Goal: Task Accomplishment & Management: Manage account settings

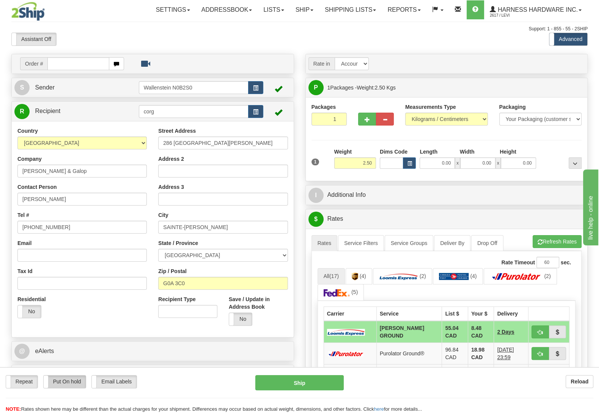
click at [77, 382] on label "Put On hold" at bounding box center [65, 382] width 43 height 13
click at [302, 379] on button "Hold" at bounding box center [299, 382] width 88 height 15
type input "DD"
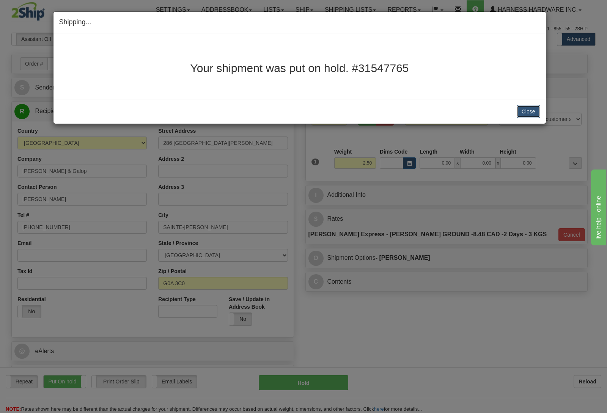
click at [524, 111] on button "Close" at bounding box center [529, 111] width 24 height 13
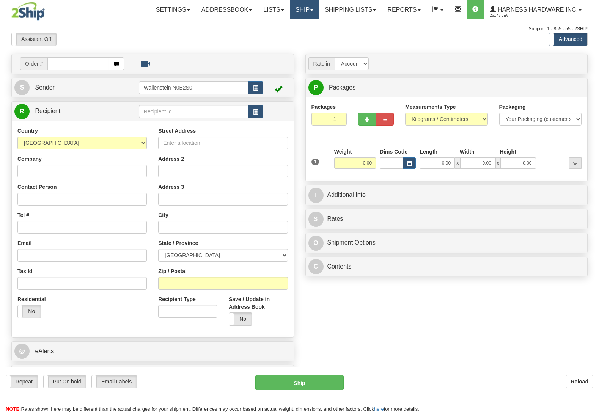
click at [301, 12] on link "Ship" at bounding box center [304, 9] width 29 height 19
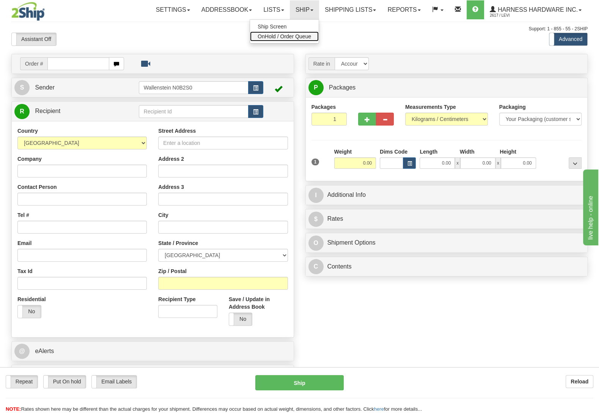
click at [303, 36] on span "OnHold / Order Queue" at bounding box center [285, 36] width 54 height 6
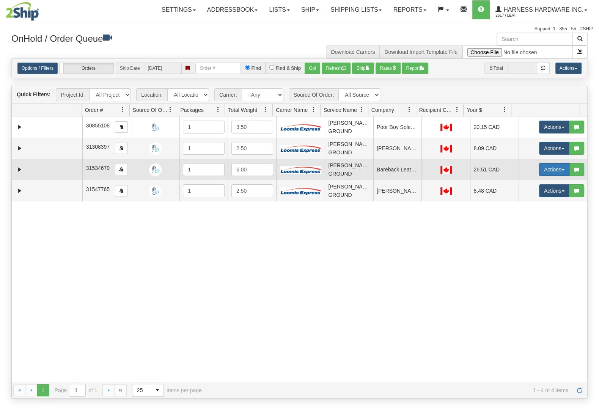
click at [543, 173] on button "Actions" at bounding box center [554, 169] width 30 height 13
click at [524, 217] on link "Ship" at bounding box center [539, 214] width 61 height 10
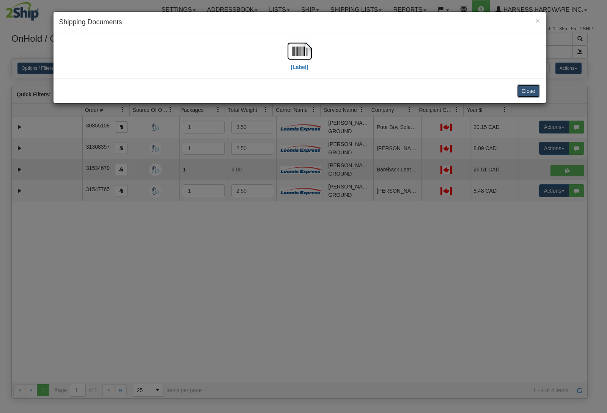
click at [529, 91] on button "Close" at bounding box center [529, 91] width 24 height 13
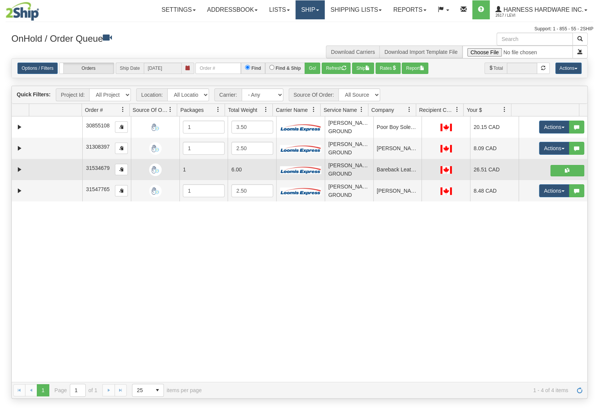
click at [305, 13] on link "Ship" at bounding box center [310, 9] width 29 height 19
click at [293, 24] on link "Ship Screen" at bounding box center [290, 27] width 69 height 10
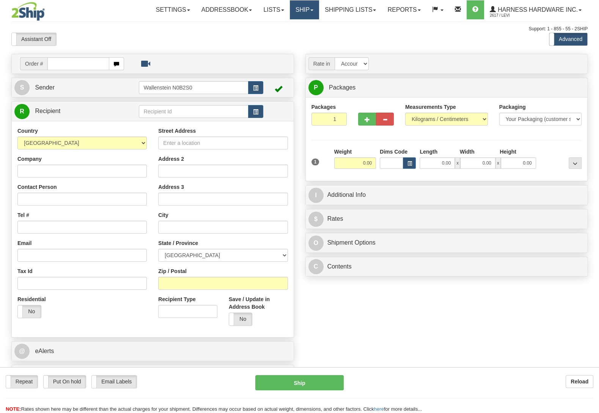
click at [293, 5] on link "Ship" at bounding box center [304, 9] width 29 height 19
click at [287, 36] on span "OnHold / Order Queue" at bounding box center [285, 36] width 54 height 6
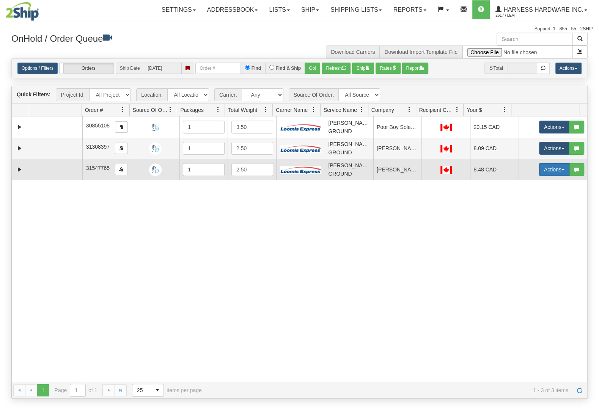
click at [541, 171] on button "Actions" at bounding box center [554, 169] width 30 height 13
click at [527, 218] on link "Ship" at bounding box center [539, 214] width 61 height 10
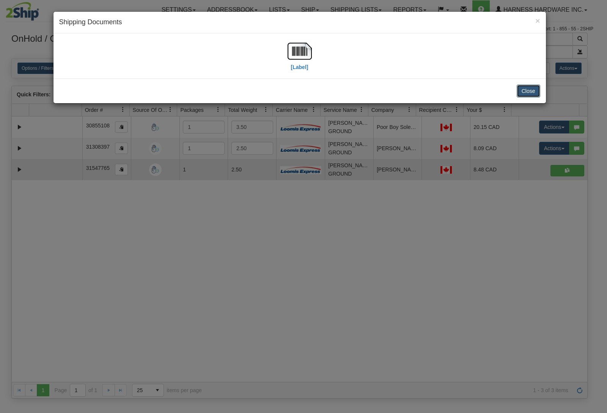
click at [533, 93] on button "Close" at bounding box center [529, 91] width 24 height 13
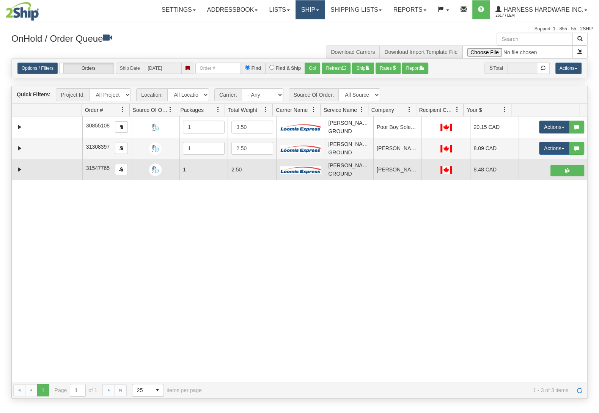
click at [314, 8] on link "Ship" at bounding box center [310, 9] width 29 height 19
click at [298, 27] on link "Ship Screen" at bounding box center [290, 27] width 69 height 10
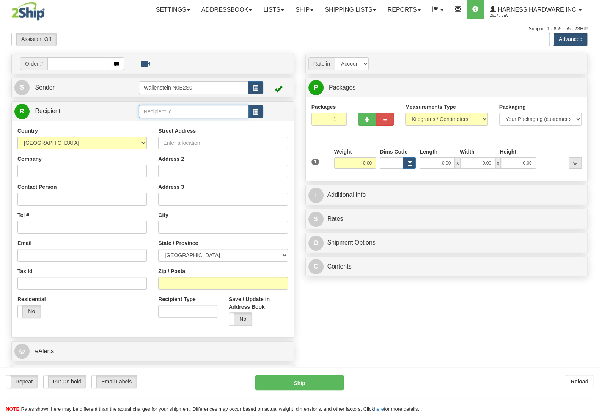
click at [195, 112] on input "text" at bounding box center [194, 111] width 110 height 13
type input "SHAH"
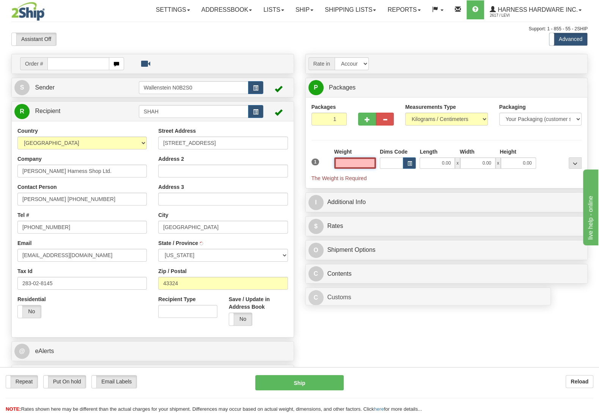
type input "[GEOGRAPHIC_DATA]"
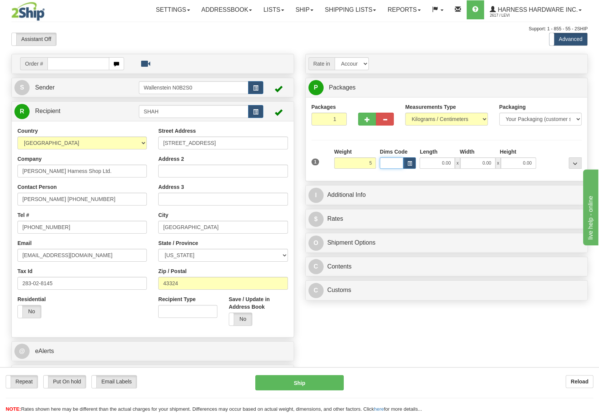
type input "5.00"
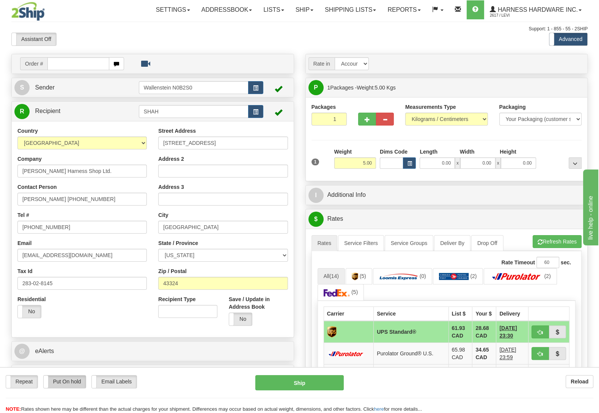
click at [68, 378] on label "Put On hold" at bounding box center [65, 382] width 43 height 13
click at [309, 383] on button "Hold" at bounding box center [299, 382] width 88 height 15
type input "11"
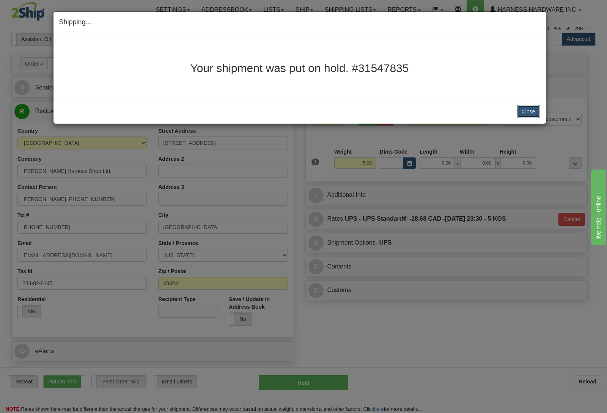
click at [528, 110] on button "Close" at bounding box center [529, 111] width 24 height 13
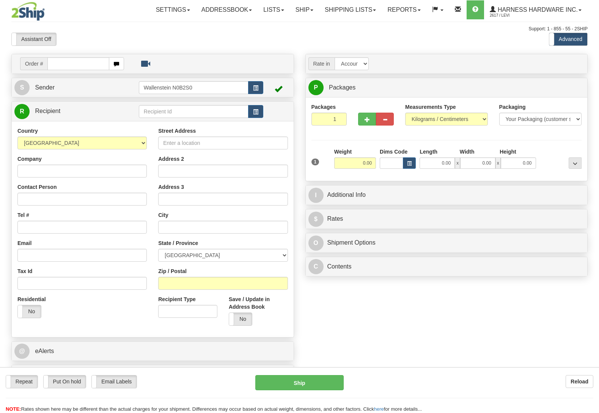
click at [340, 11] on link "Shipping lists" at bounding box center [350, 9] width 63 height 19
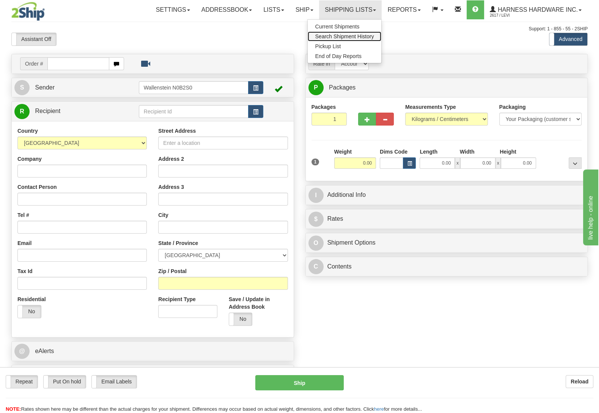
click at [349, 33] on link "Search Shipment History" at bounding box center [345, 37] width 74 height 10
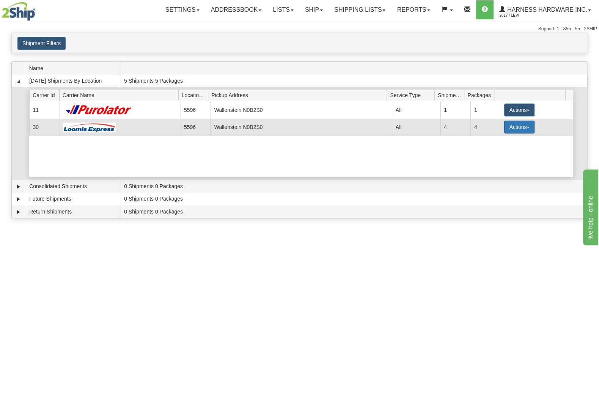
click at [519, 124] on button "Actions" at bounding box center [520, 127] width 30 height 13
click at [499, 148] on link "Close" at bounding box center [504, 152] width 61 height 10
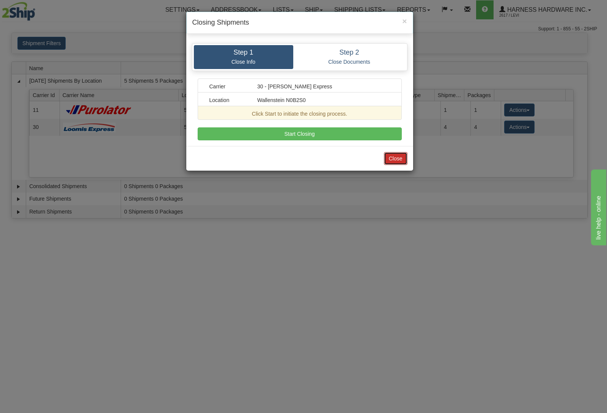
click at [393, 157] on button "Close" at bounding box center [396, 158] width 24 height 13
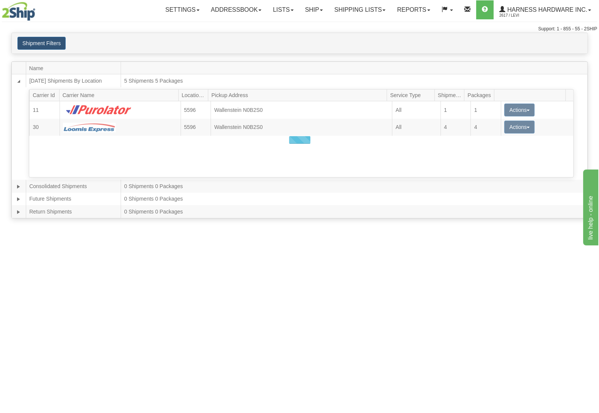
click at [506, 126] on div at bounding box center [300, 140] width 576 height 156
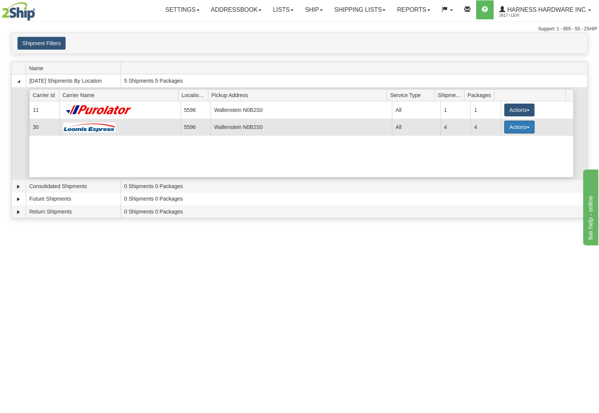
click at [514, 130] on button "Actions" at bounding box center [520, 127] width 30 height 13
click at [503, 146] on link "Details" at bounding box center [504, 142] width 61 height 10
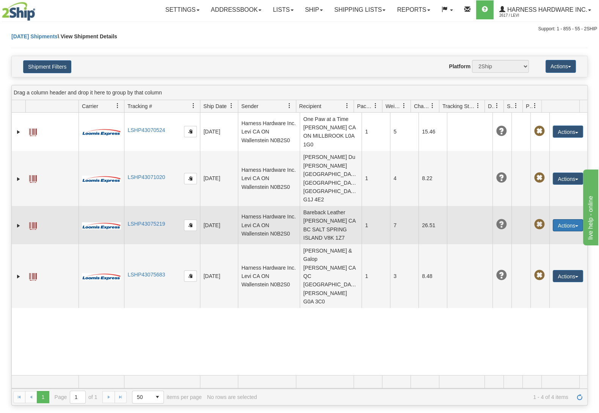
click at [562, 219] on button "Actions" at bounding box center [568, 225] width 30 height 12
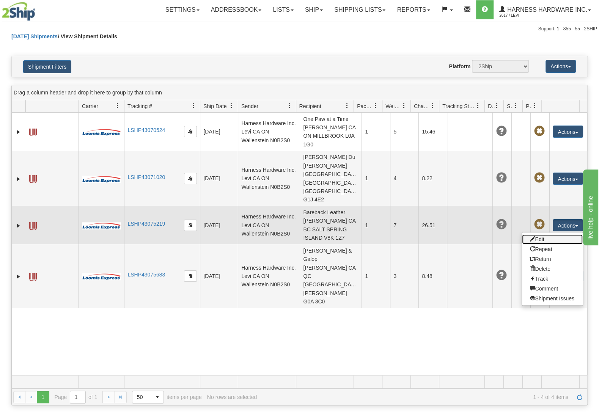
click at [548, 235] on link "Edit" at bounding box center [552, 240] width 61 height 10
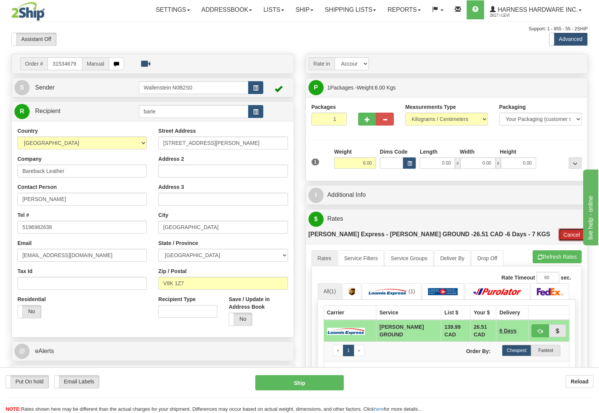
click at [578, 229] on button "Cancel" at bounding box center [572, 235] width 27 height 13
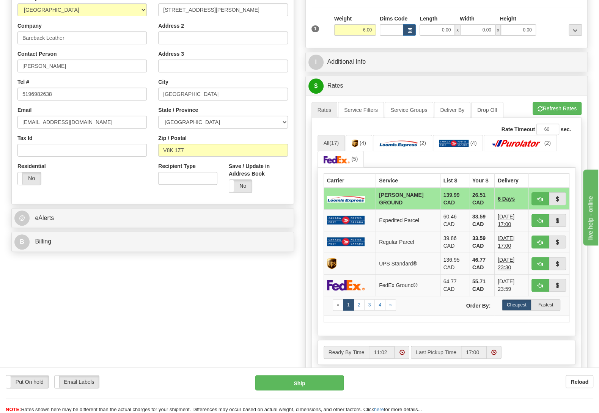
scroll to position [80, 0]
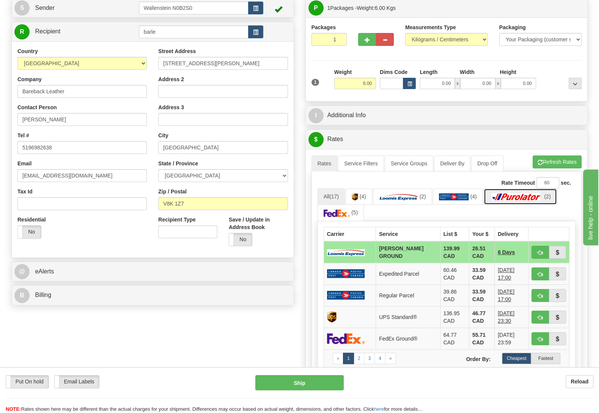
click at [535, 196] on link "(2)" at bounding box center [520, 197] width 73 height 16
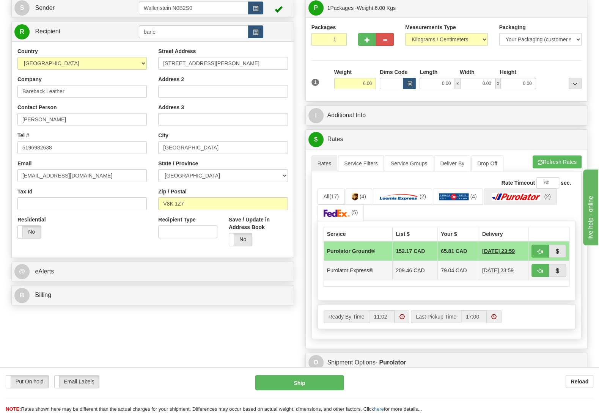
click at [452, 270] on td "79.04 CAD" at bounding box center [458, 270] width 41 height 19
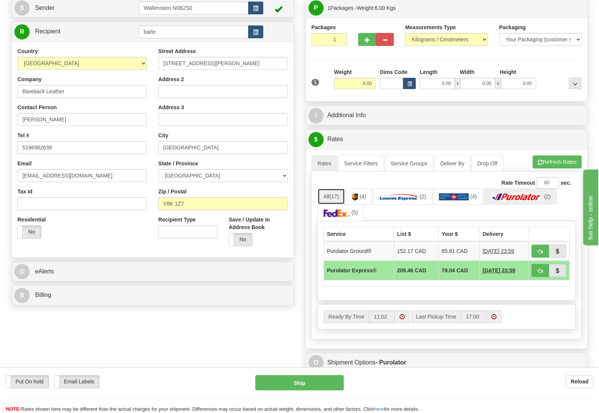
click at [332, 195] on link "All (17)" at bounding box center [331, 197] width 27 height 16
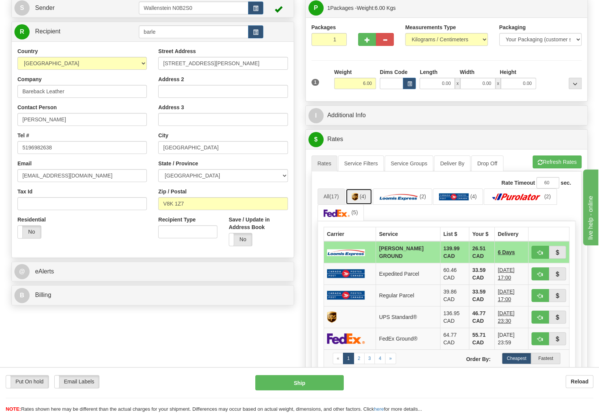
click at [363, 199] on span "(4)" at bounding box center [363, 197] width 6 height 6
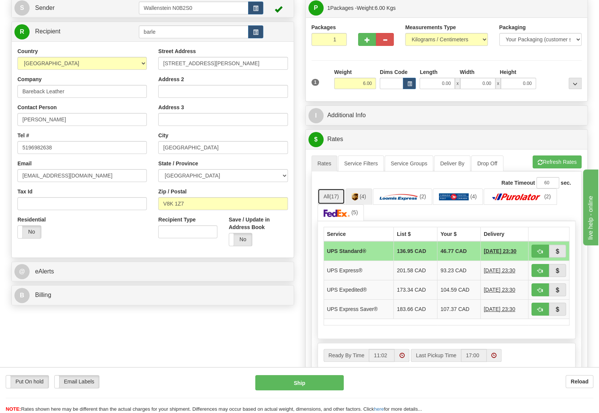
click at [330, 195] on link "All (17)" at bounding box center [331, 197] width 27 height 16
